Goal: Check status: Check status

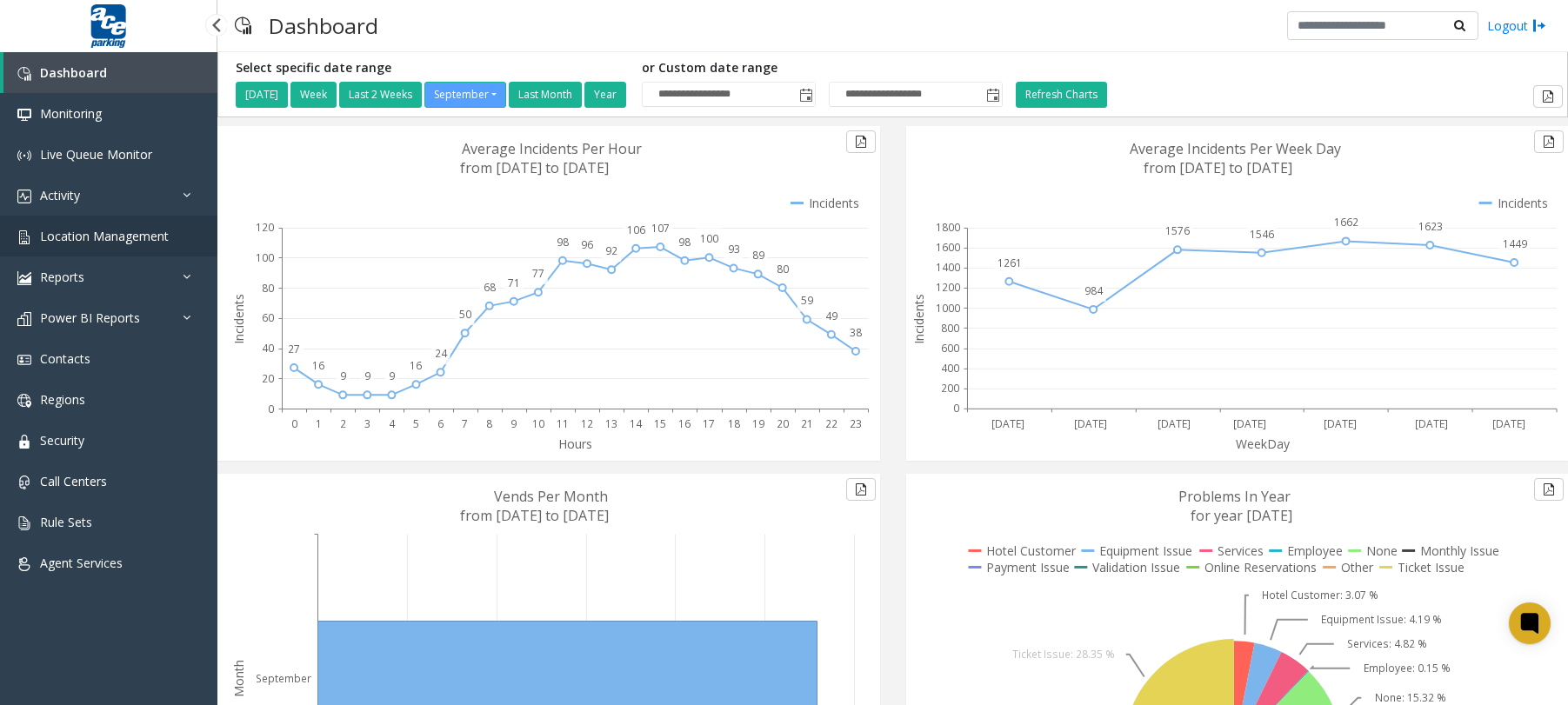
click at [149, 226] on link "Location Management" at bounding box center [108, 236] width 217 height 41
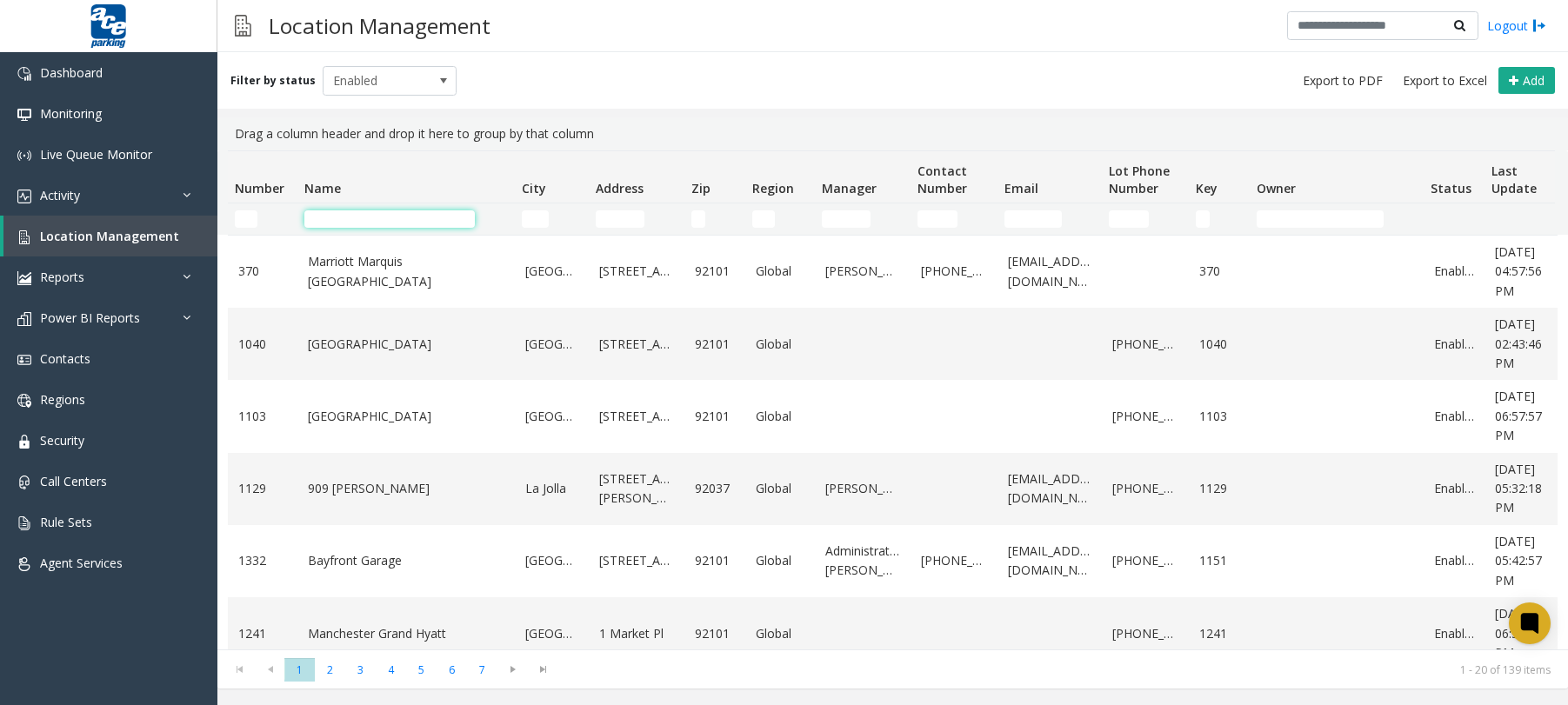
click at [386, 217] on input "Name Filter" at bounding box center [389, 218] width 171 height 17
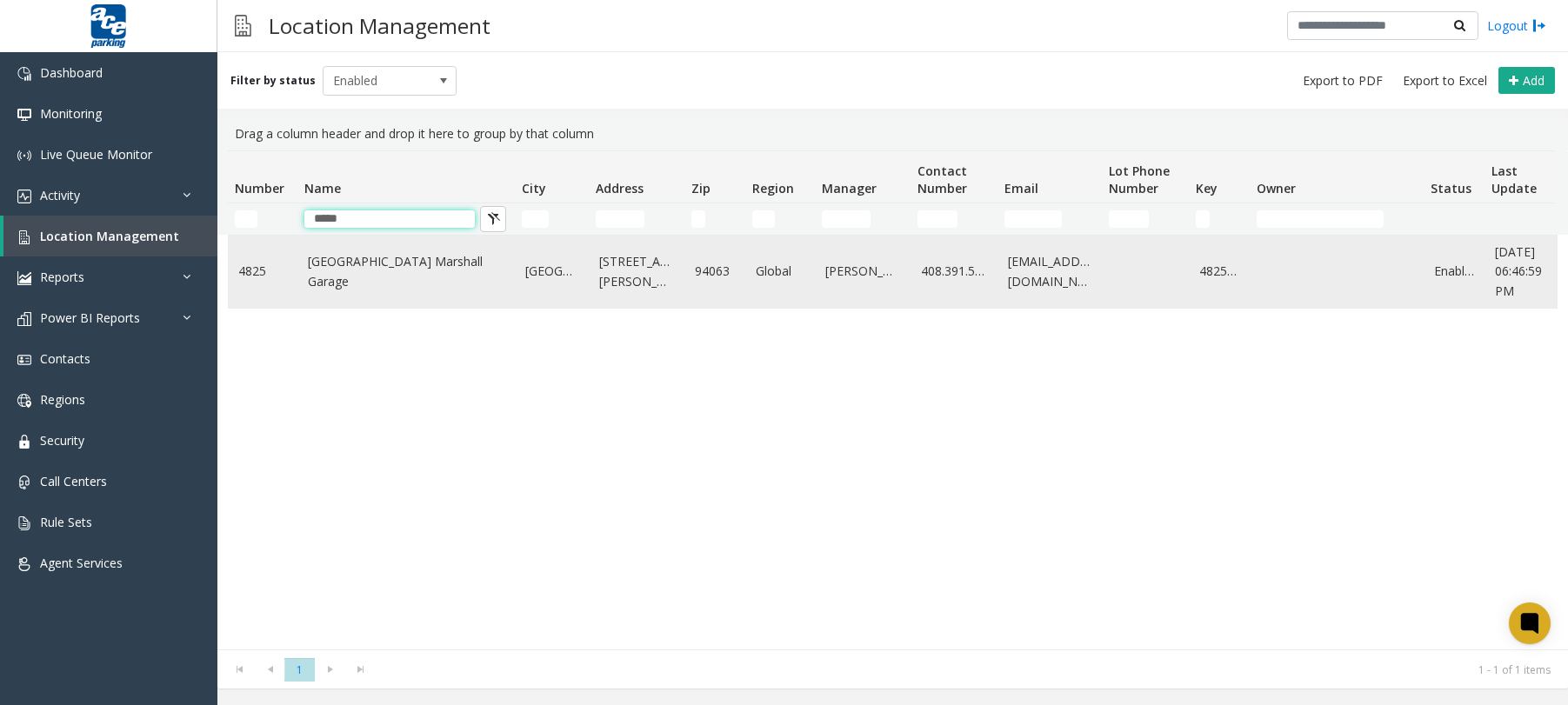
type input "*****"
click at [402, 259] on td "[GEOGRAPHIC_DATA] Marshall Garage" at bounding box center [406, 271] width 217 height 72
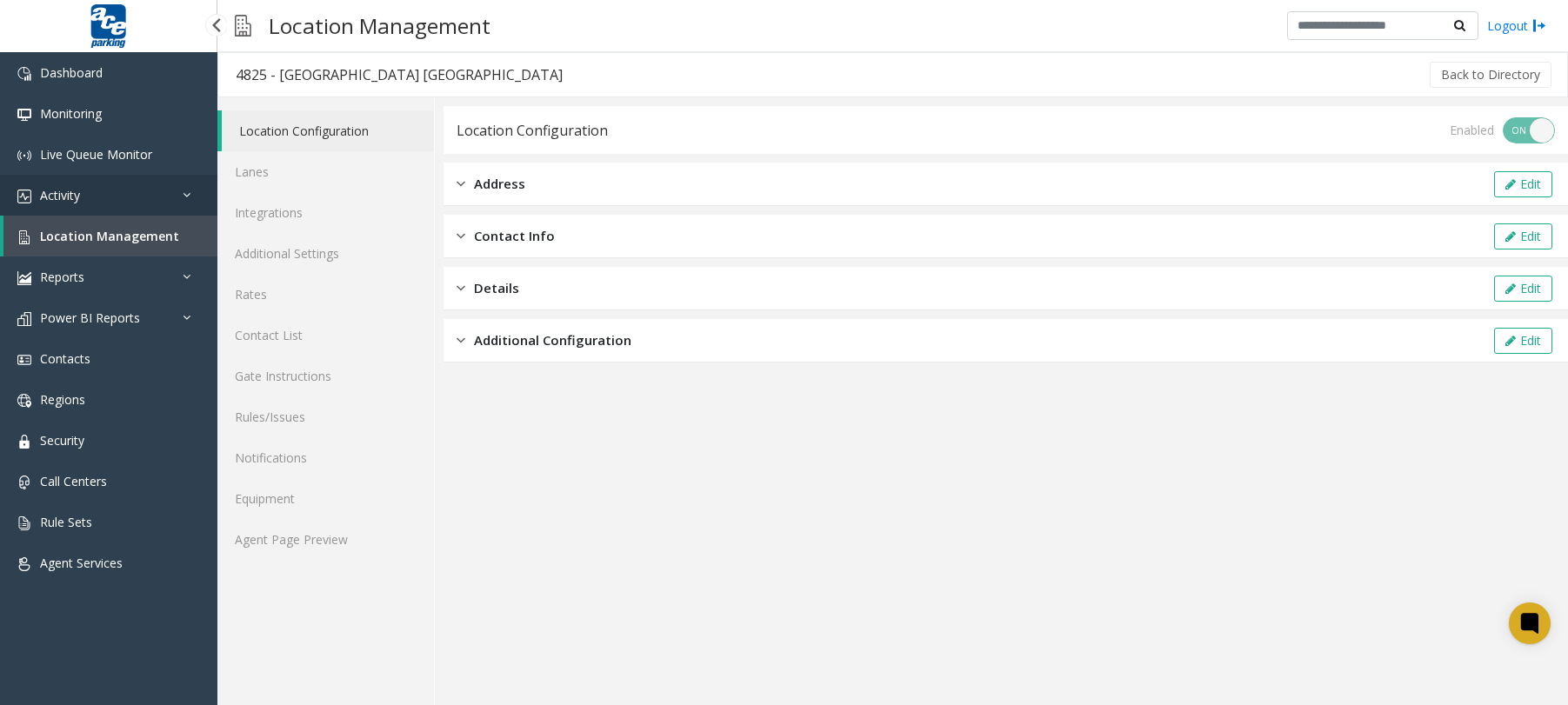
click at [123, 189] on link "Activity" at bounding box center [108, 195] width 217 height 41
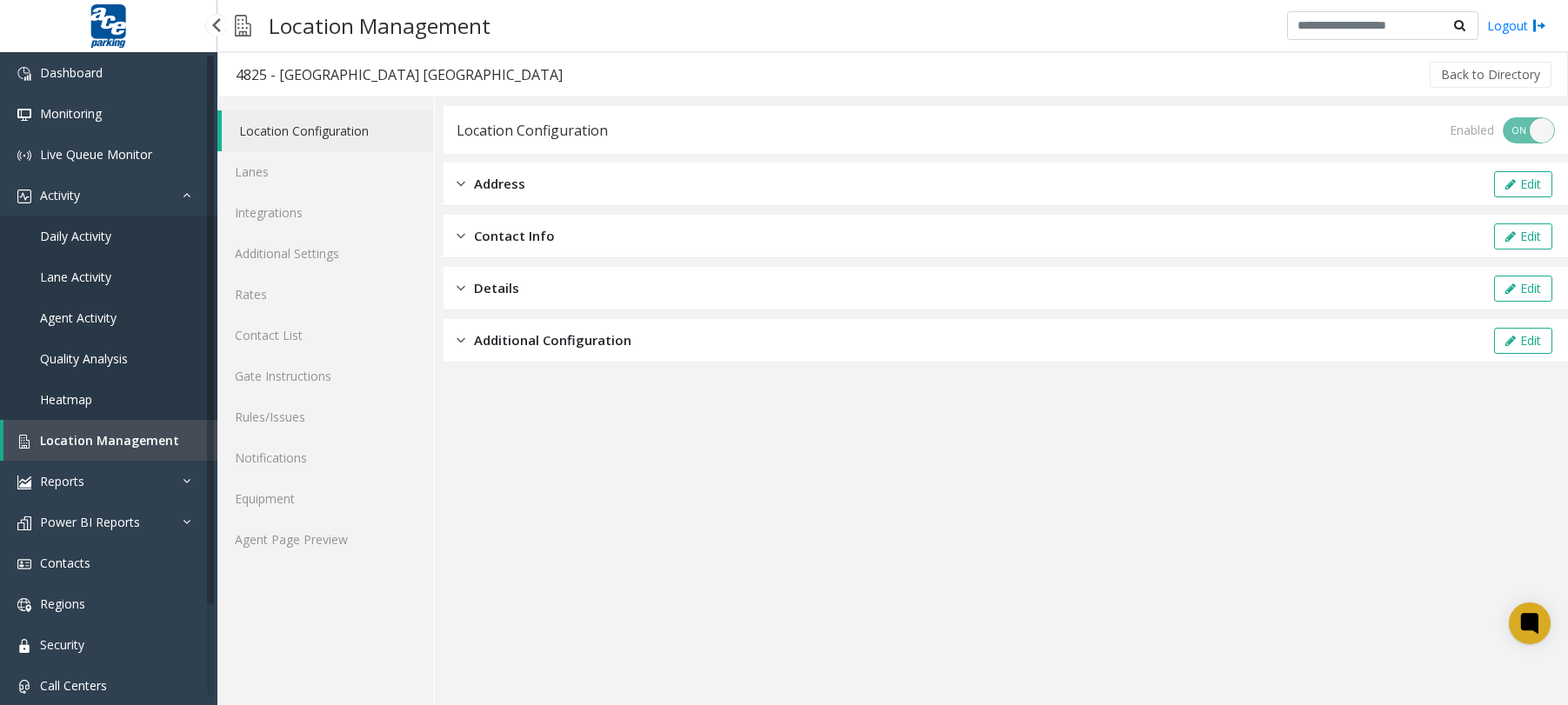
click at [79, 230] on span "Daily Activity" at bounding box center [76, 236] width 72 height 16
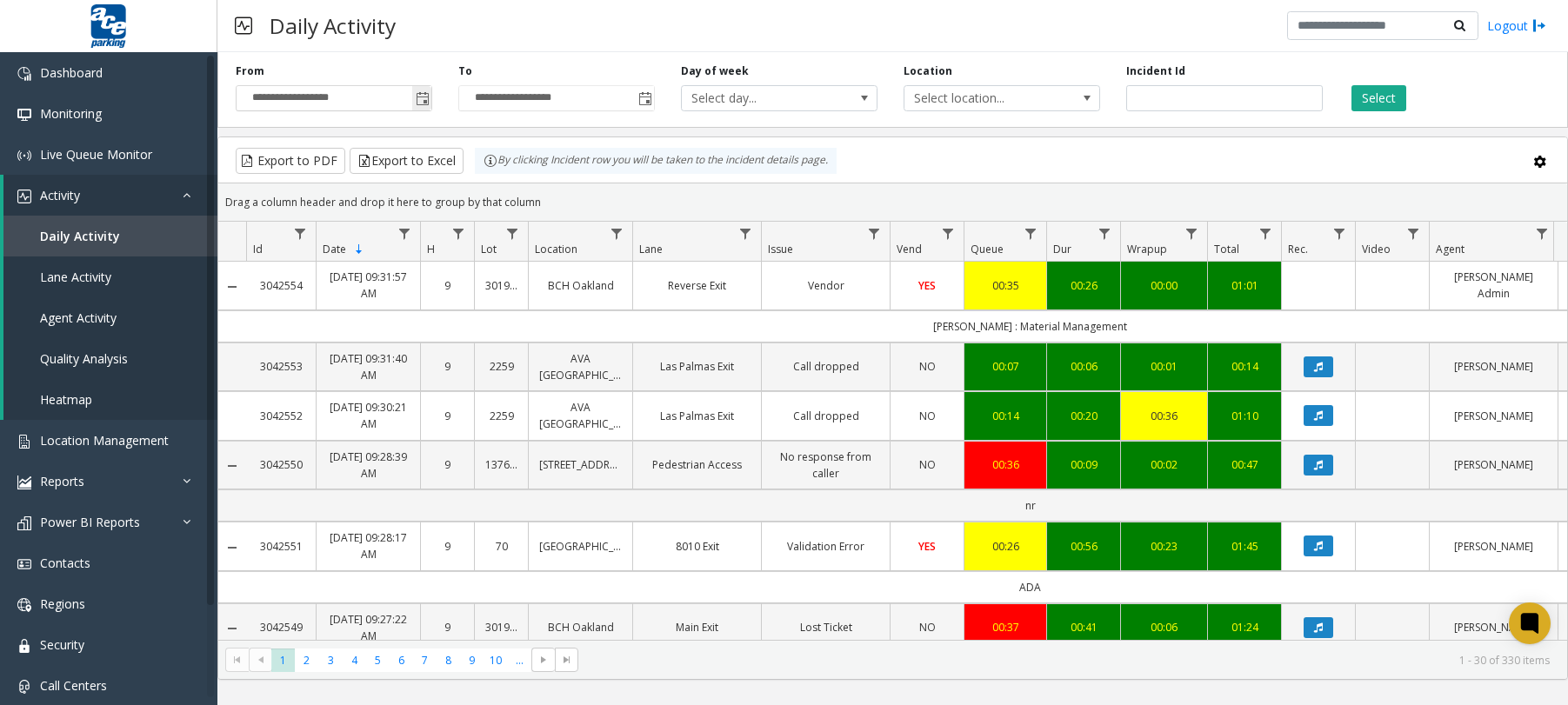
click at [423, 97] on span "Toggle popup" at bounding box center [423, 99] width 14 height 14
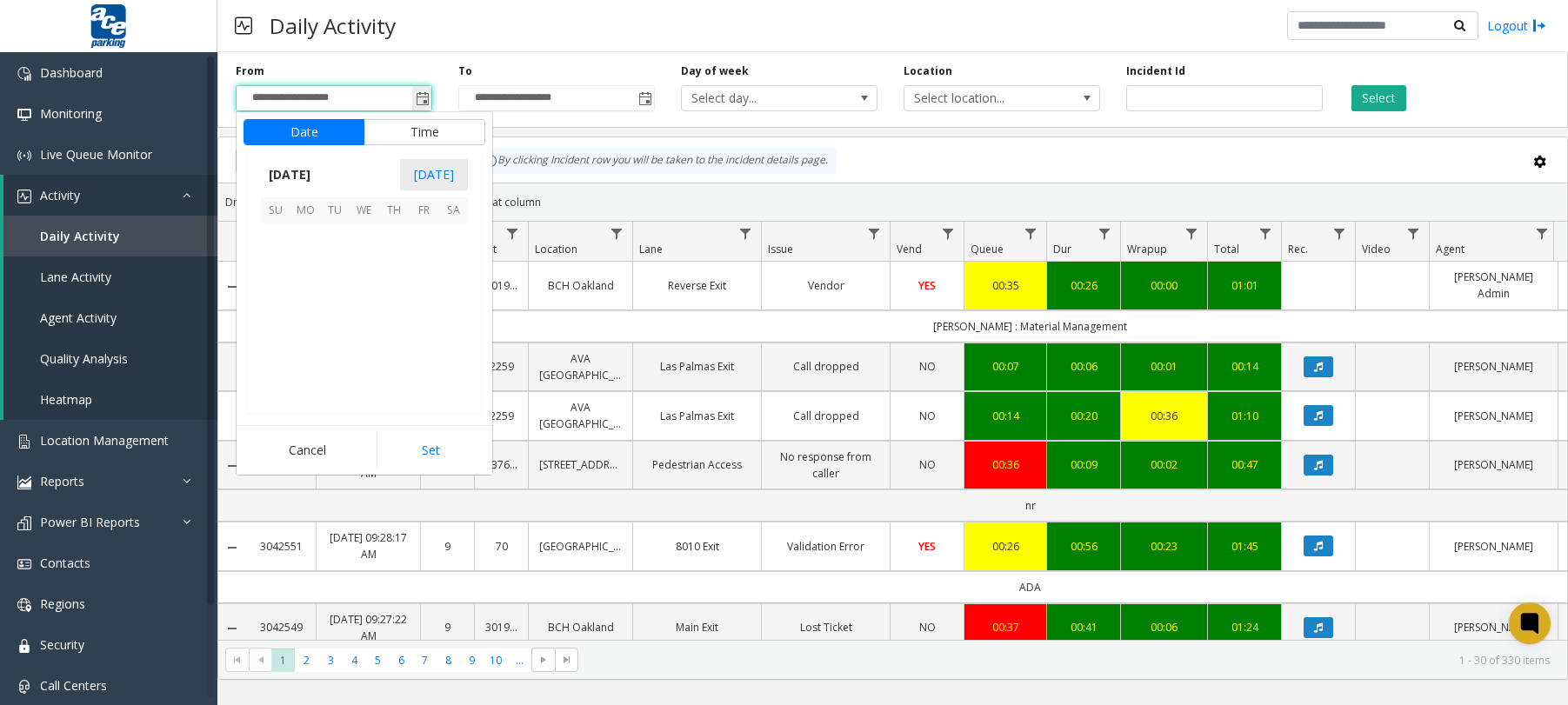
scroll to position [312189, 0]
click at [420, 269] on span "12" at bounding box center [423, 268] width 30 height 30
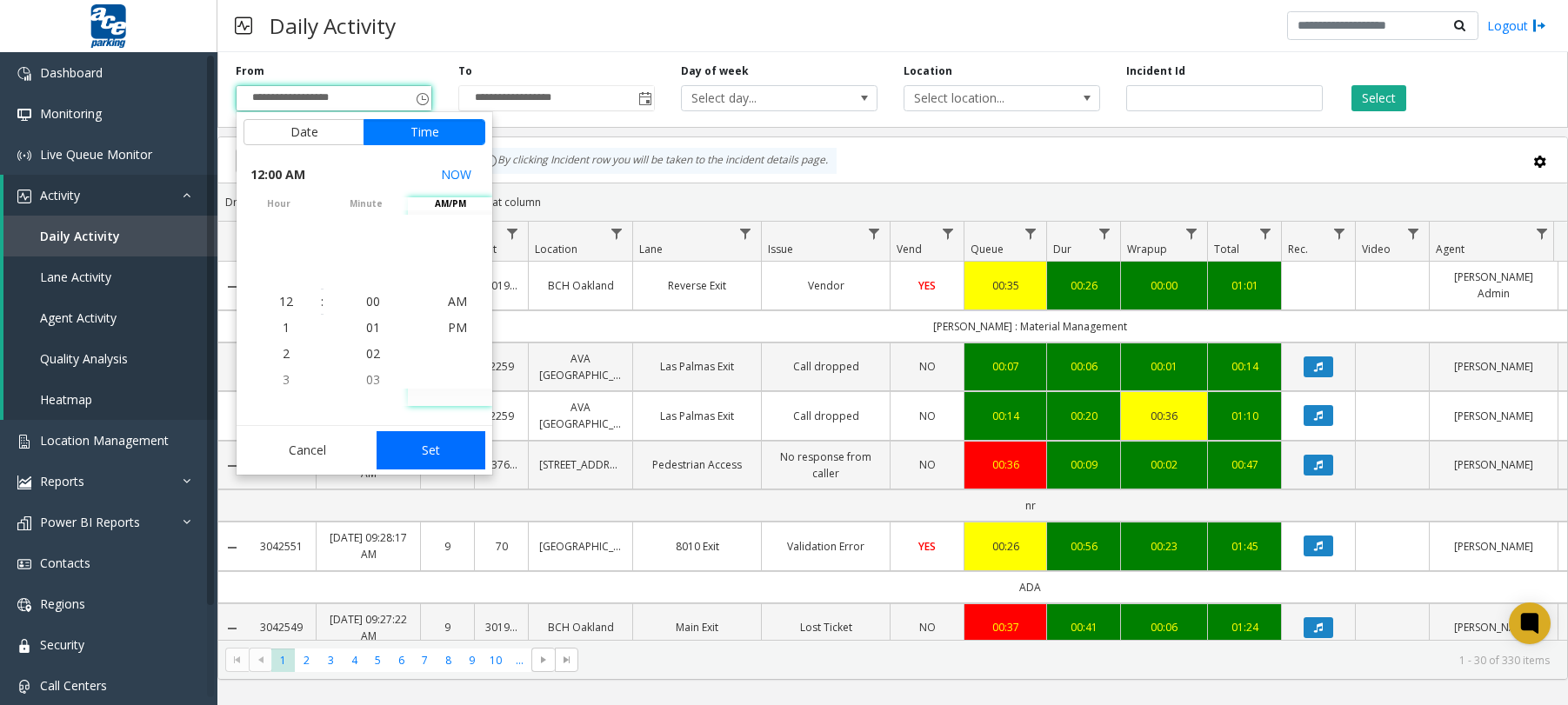
click at [433, 446] on button "Set" at bounding box center [431, 450] width 110 height 38
type input "**********"
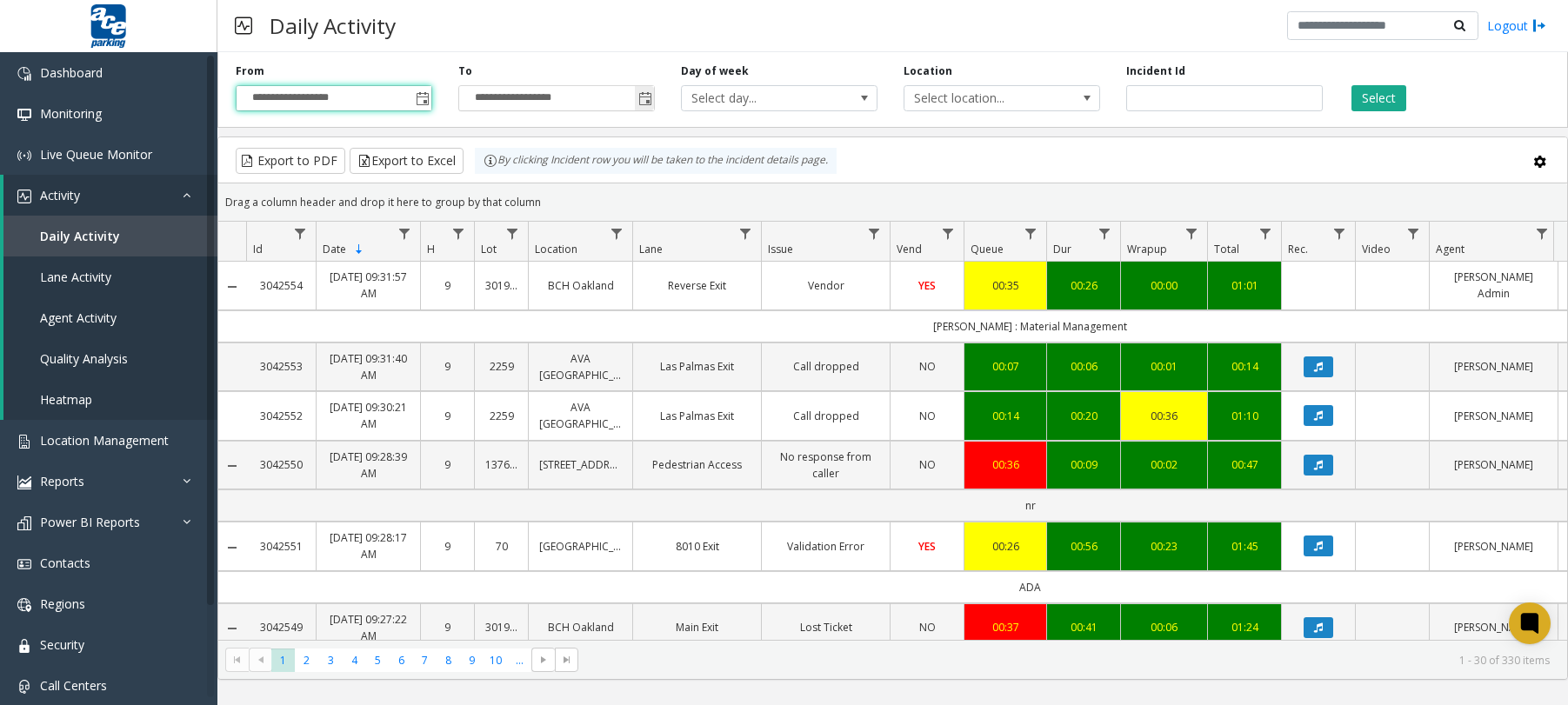
click at [647, 101] on span "Toggle popup" at bounding box center [646, 99] width 14 height 14
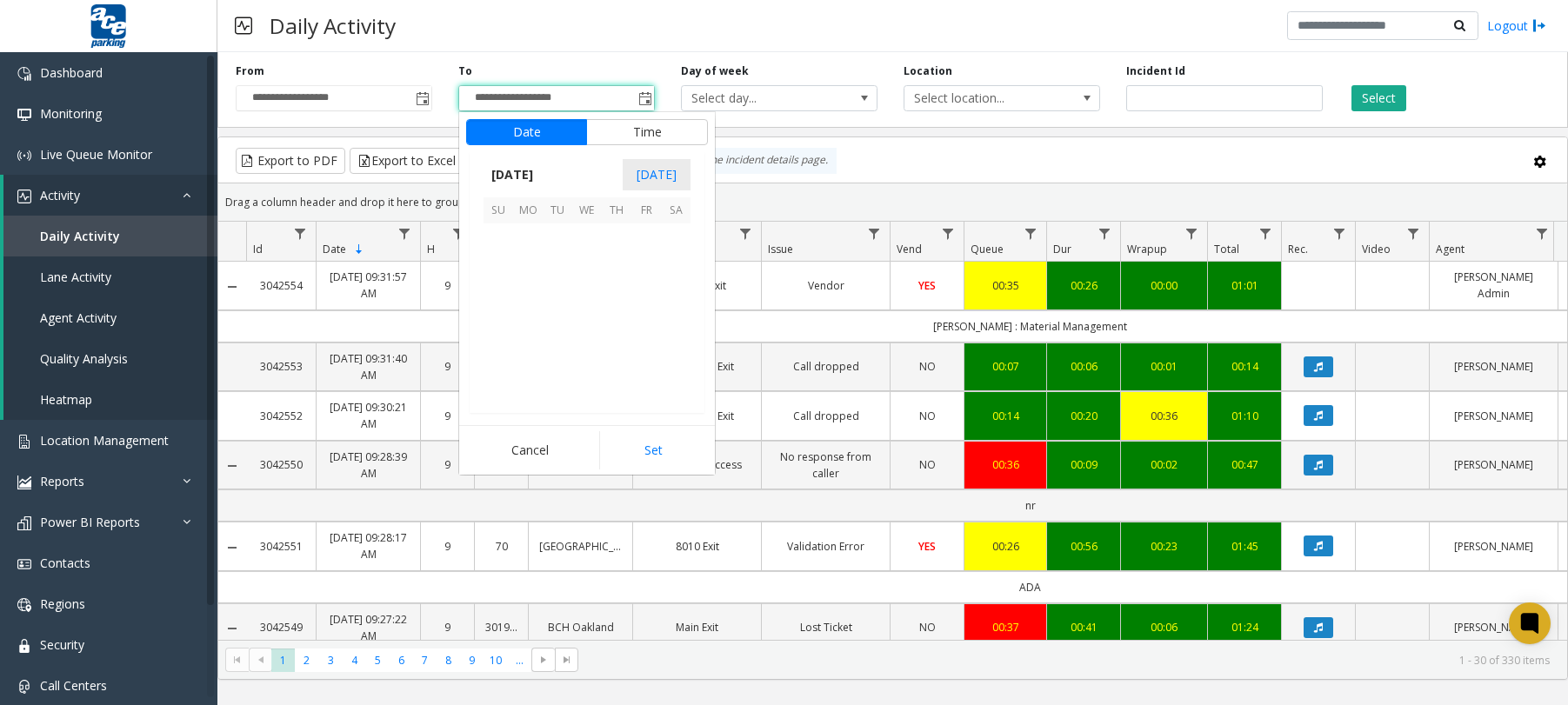
scroll to position [26, 0]
click at [642, 268] on span "12" at bounding box center [646, 268] width 30 height 30
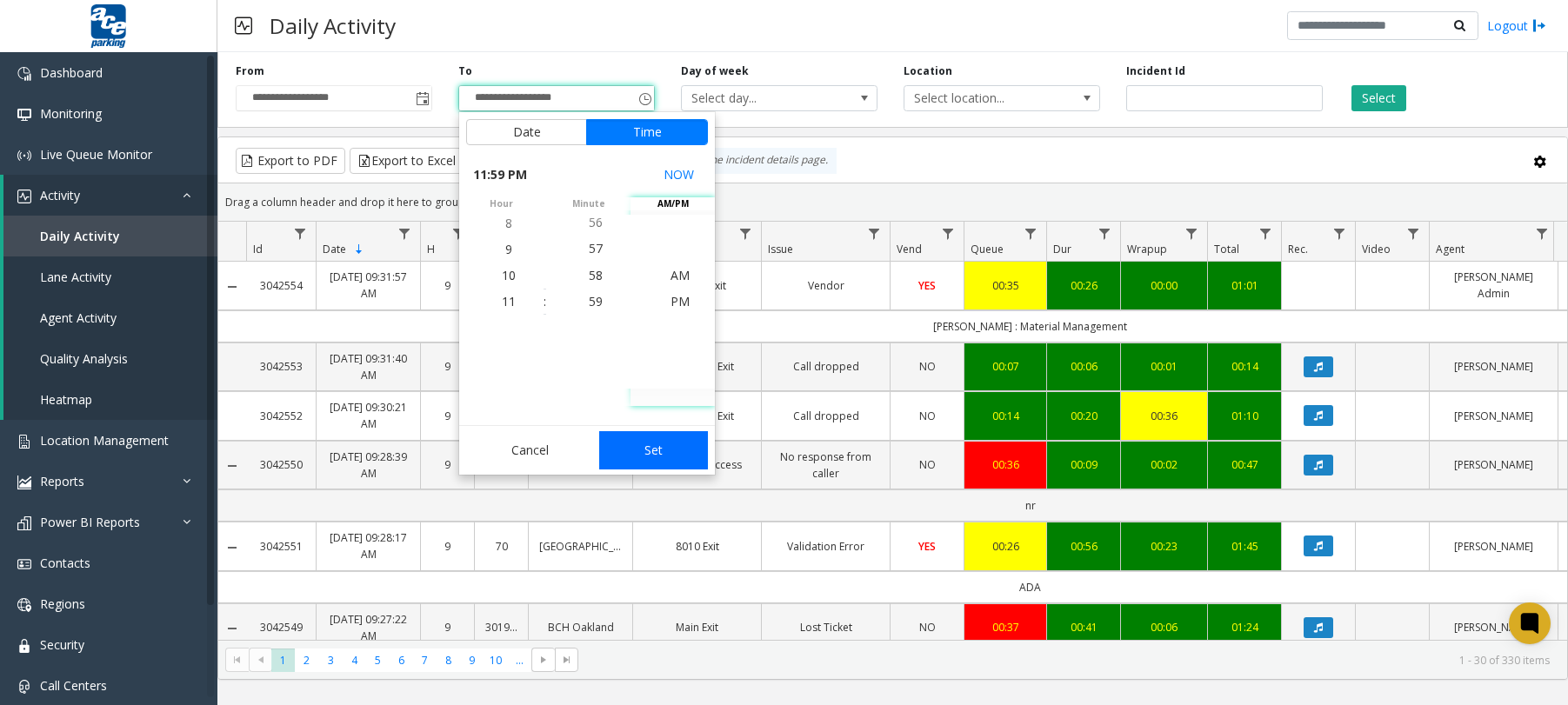
click at [663, 459] on button "Set" at bounding box center [654, 450] width 110 height 38
type input "**********"
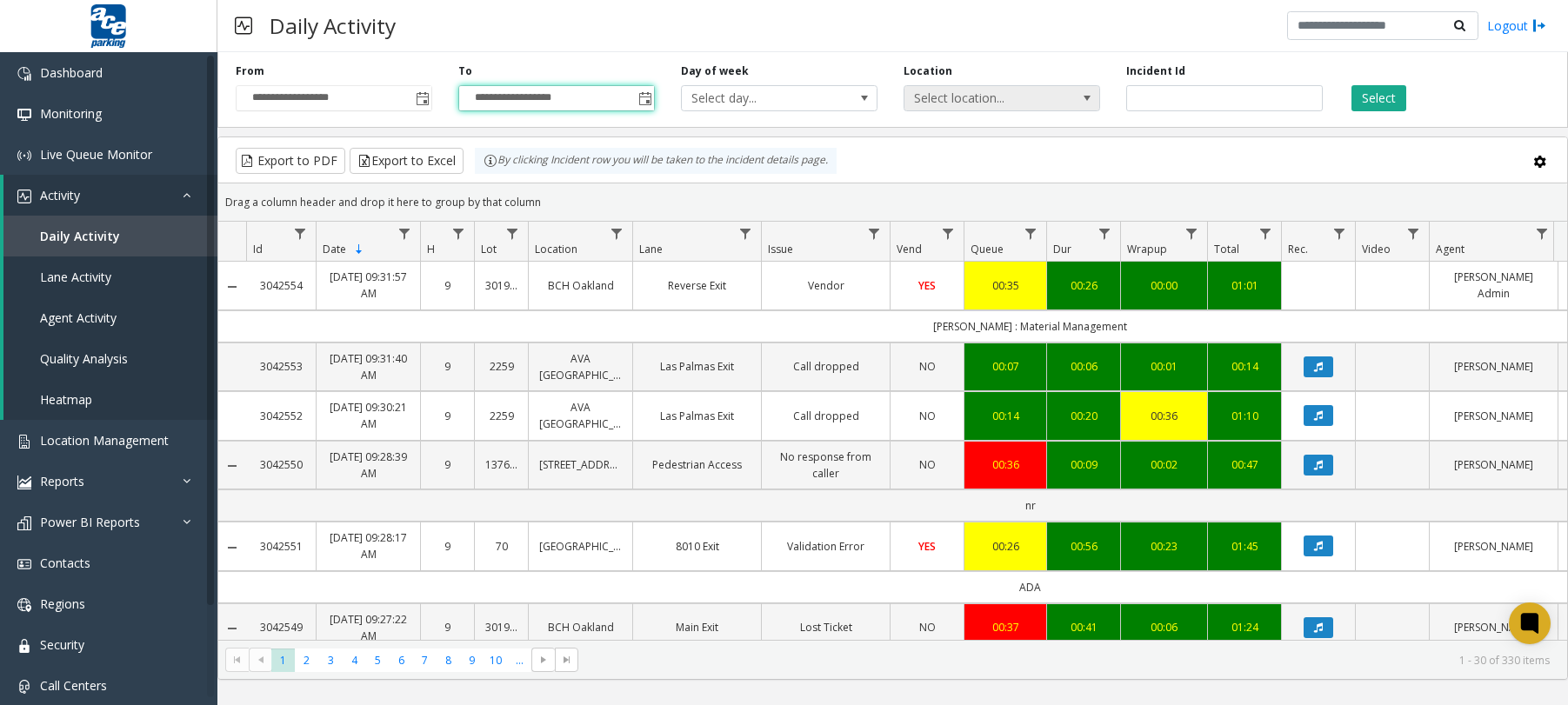
click at [979, 106] on span "Select location..." at bounding box center [982, 98] width 156 height 24
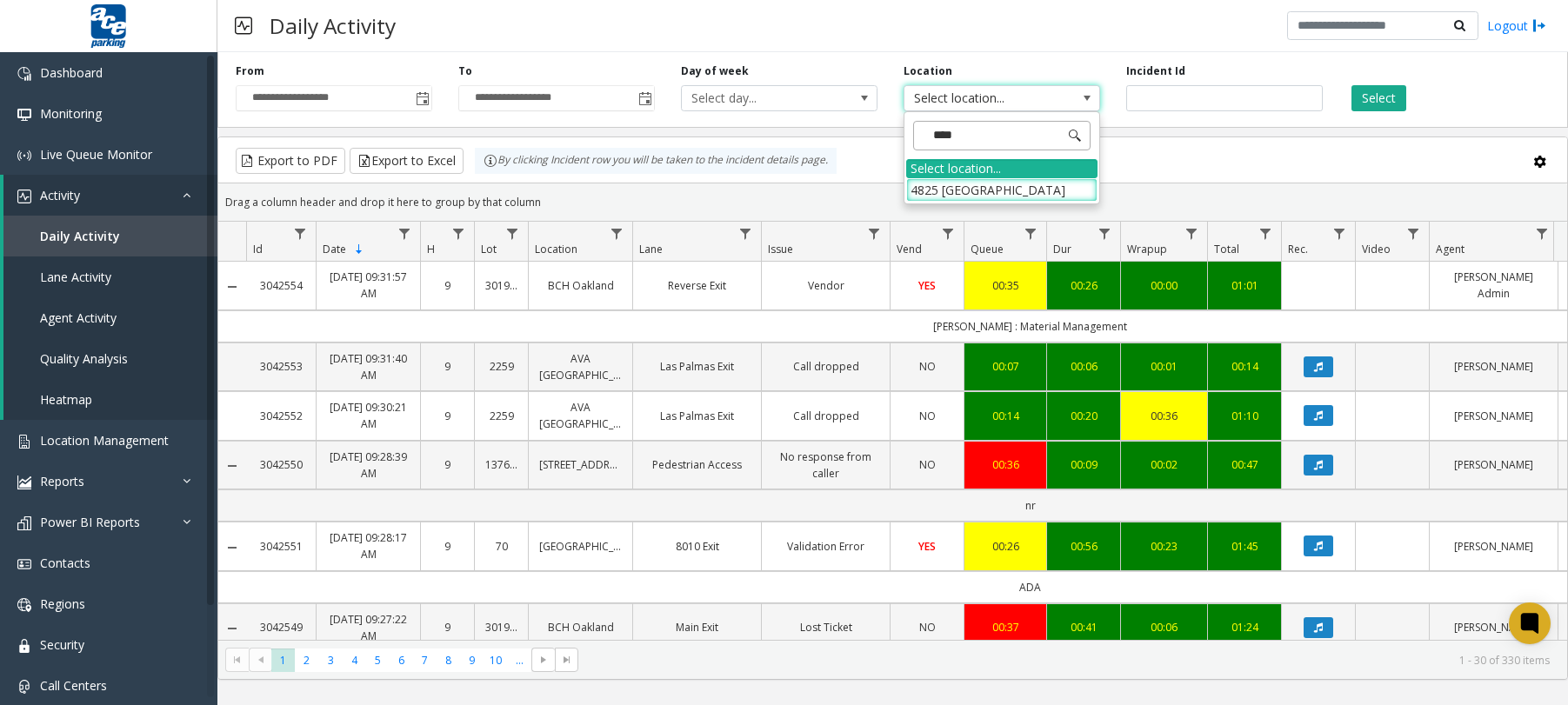
type input "*****"
click at [917, 201] on li "4825 [GEOGRAPHIC_DATA]" at bounding box center [1002, 190] width 191 height 23
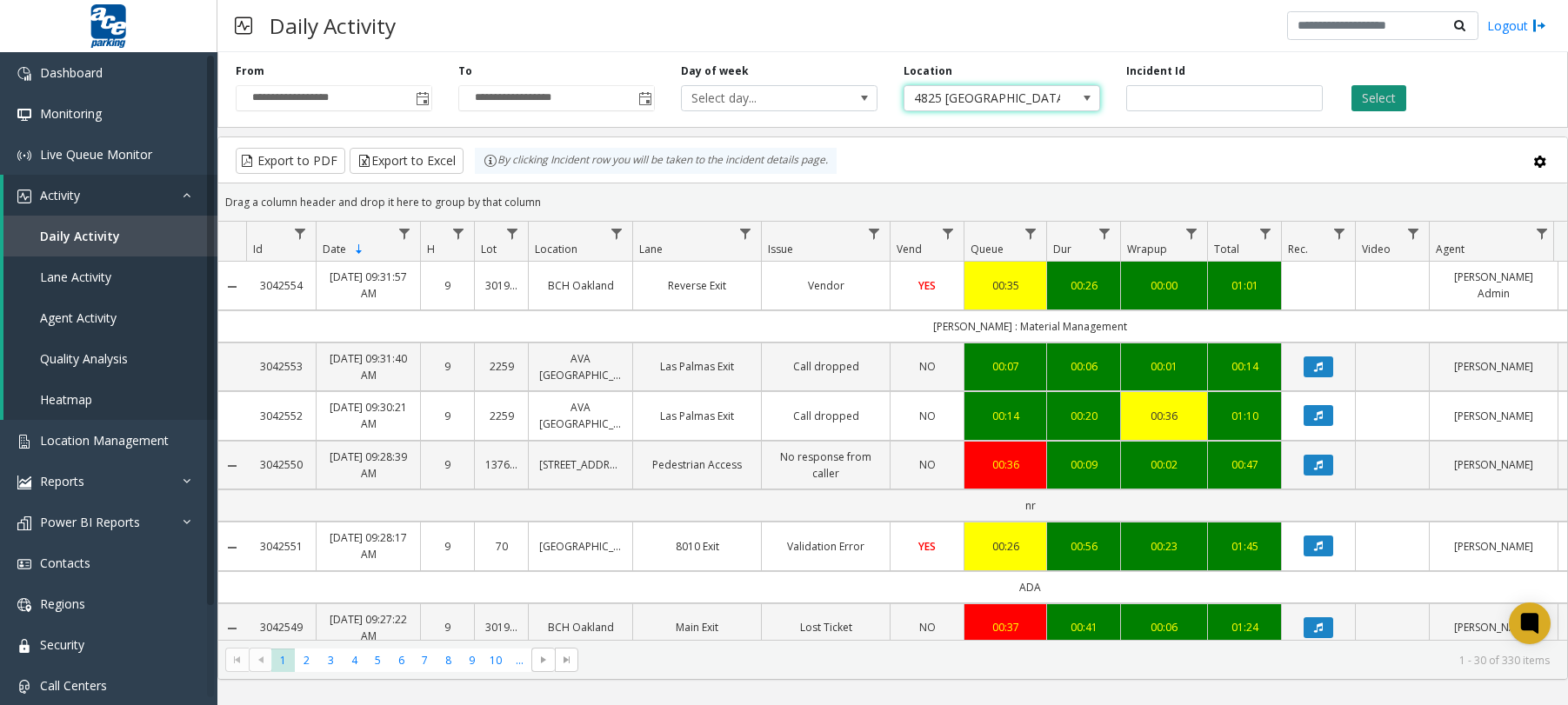
click at [1391, 91] on button "Select" at bounding box center [1378, 98] width 55 height 26
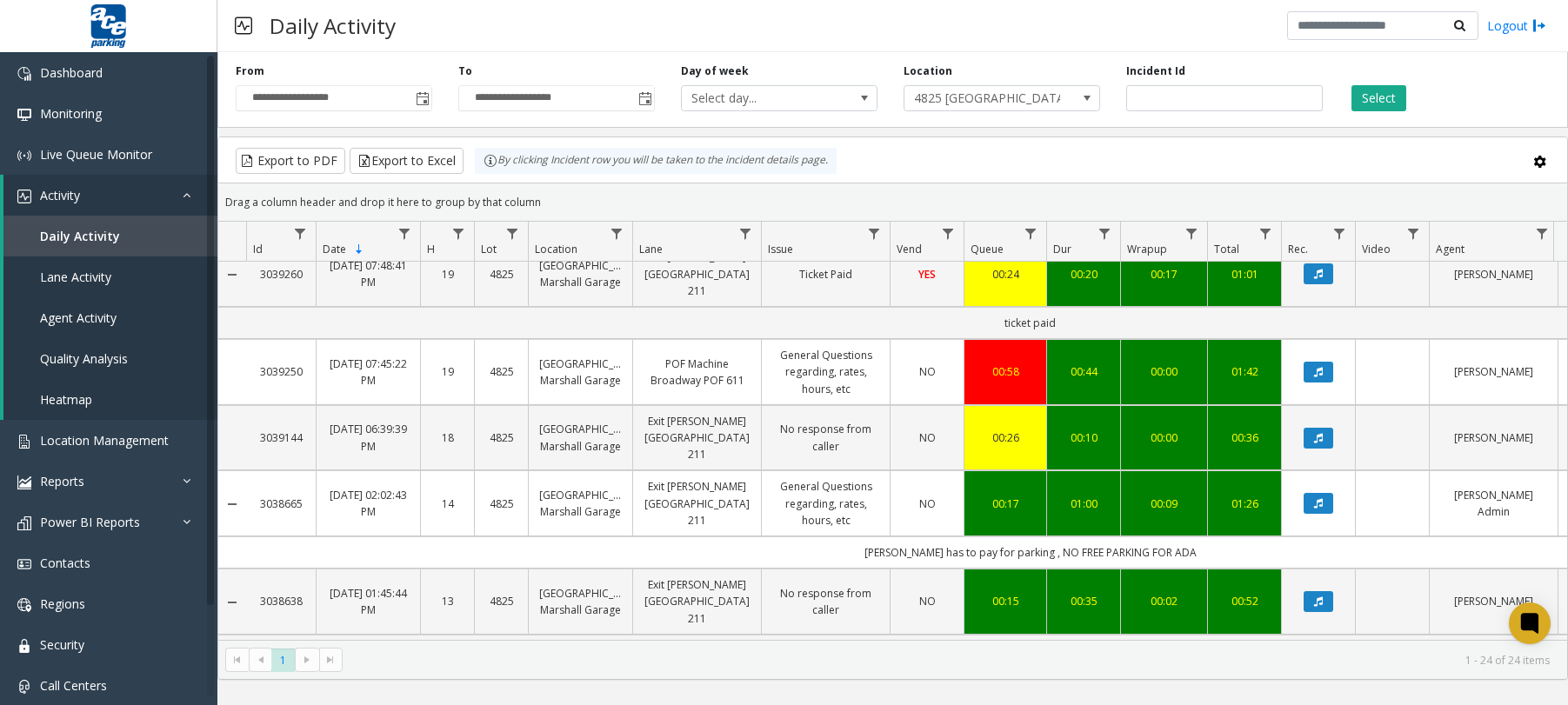
scroll to position [726, 0]
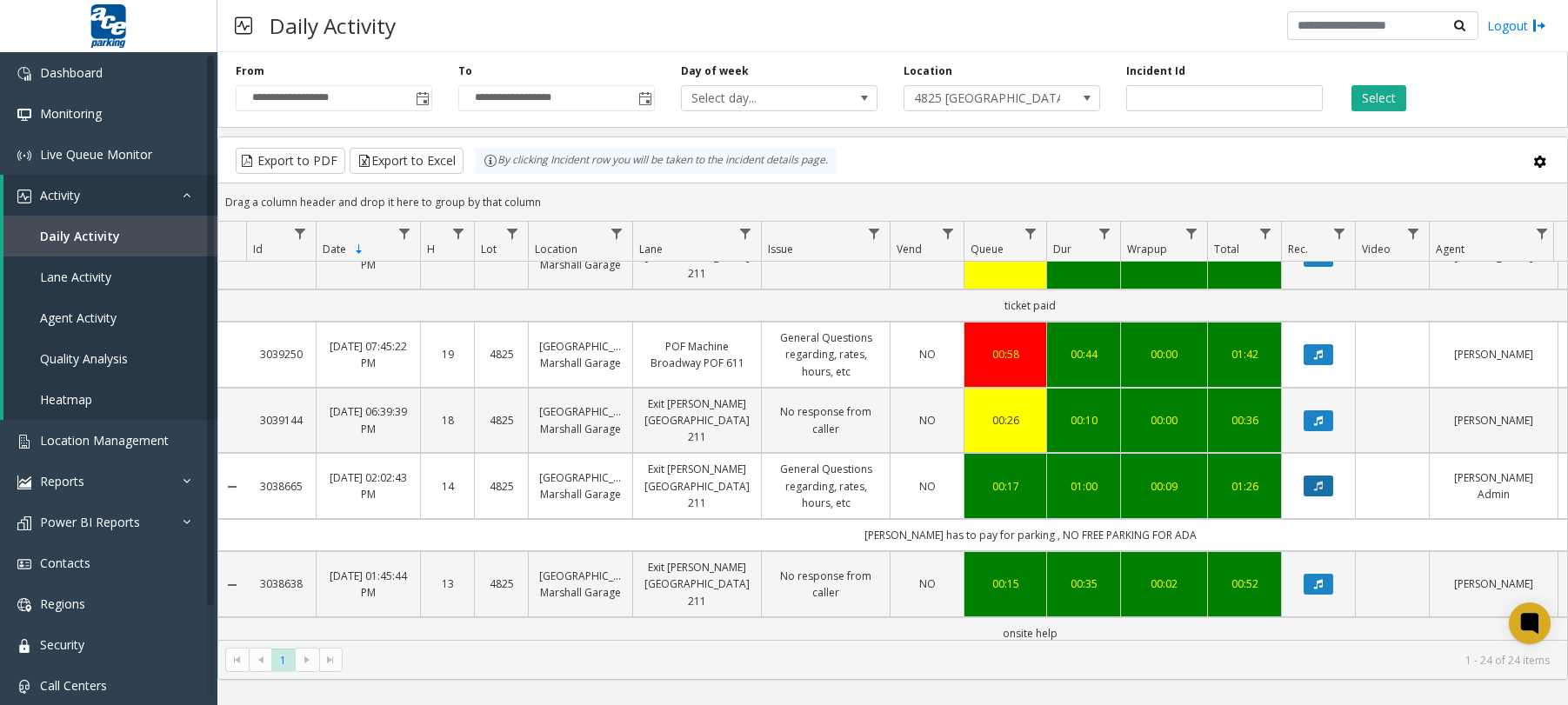
click at [1322, 481] on icon "Data table" at bounding box center [1318, 487] width 9 height 11
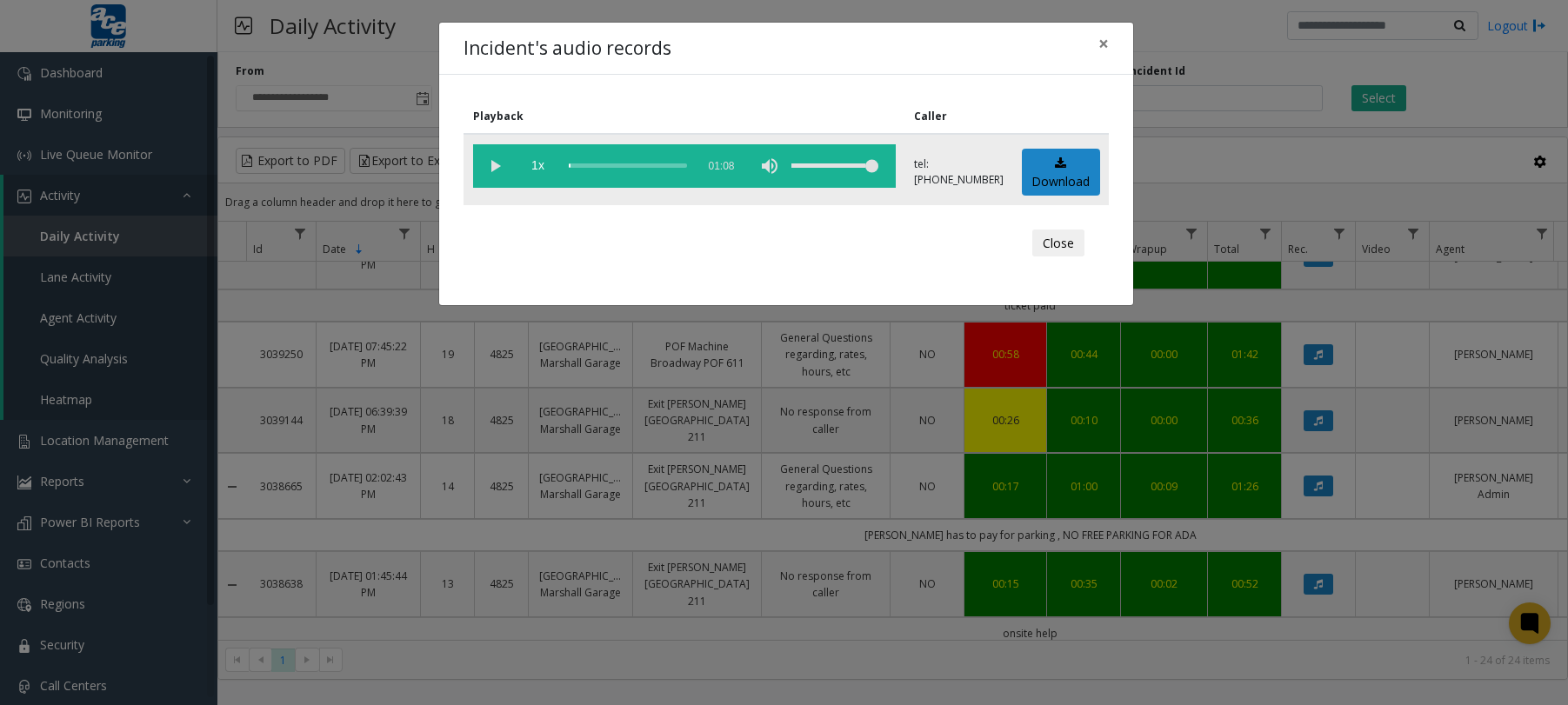
click at [486, 166] on vg-play-pause at bounding box center [495, 166] width 44 height 44
click at [572, 171] on div "scrub bar" at bounding box center [628, 166] width 118 height 44
click at [580, 170] on div "scrub bar" at bounding box center [628, 166] width 118 height 44
click at [581, 169] on div "scrub bar" at bounding box center [628, 166] width 118 height 44
click at [588, 169] on div "scrub bar" at bounding box center [628, 166] width 118 height 44
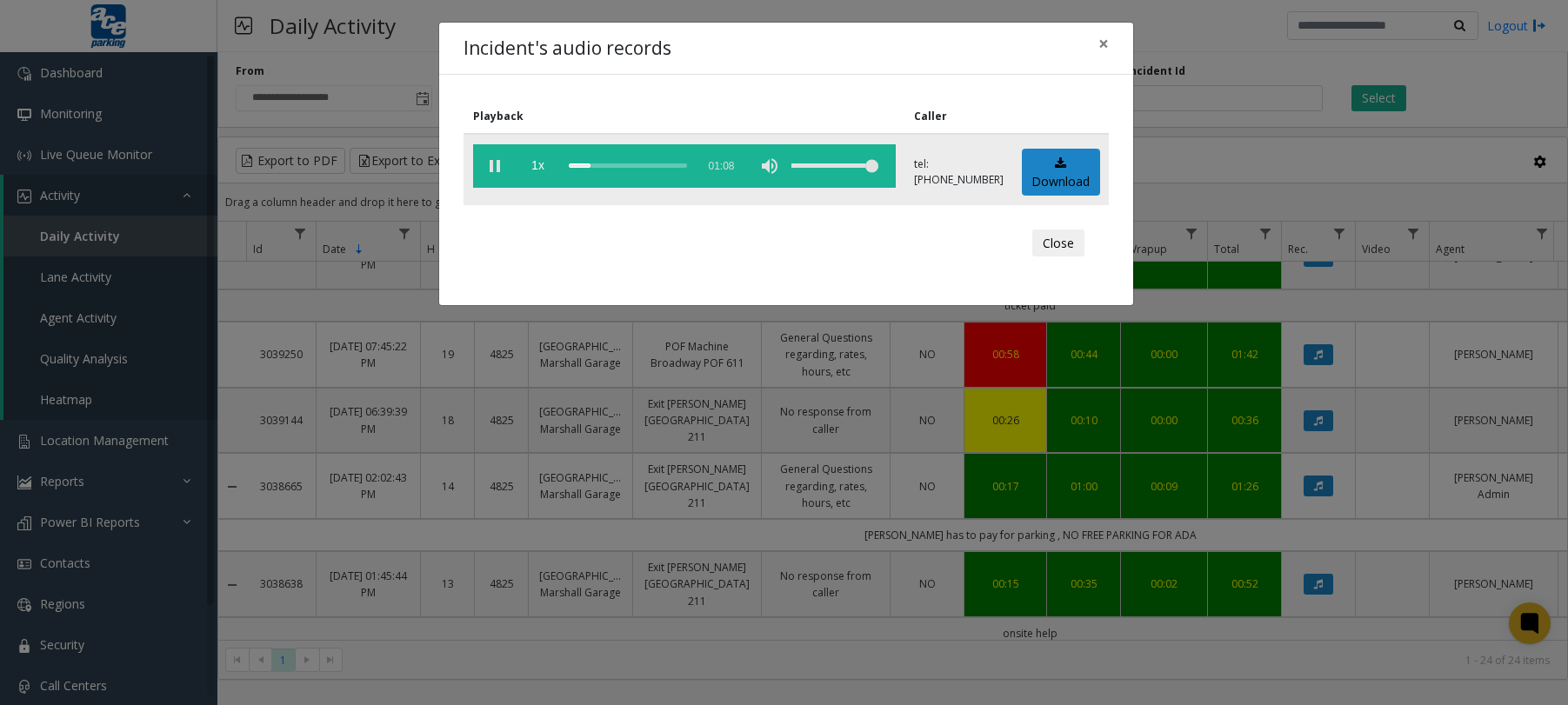
click at [576, 165] on div "scrub bar" at bounding box center [628, 166] width 118 height 44
click at [499, 163] on vg-play-pause at bounding box center [495, 166] width 44 height 44
click at [488, 168] on vg-play-pause at bounding box center [495, 166] width 44 height 44
click at [1069, 170] on link "Download" at bounding box center [1061, 172] width 79 height 47
